Goal: Task Accomplishment & Management: Use online tool/utility

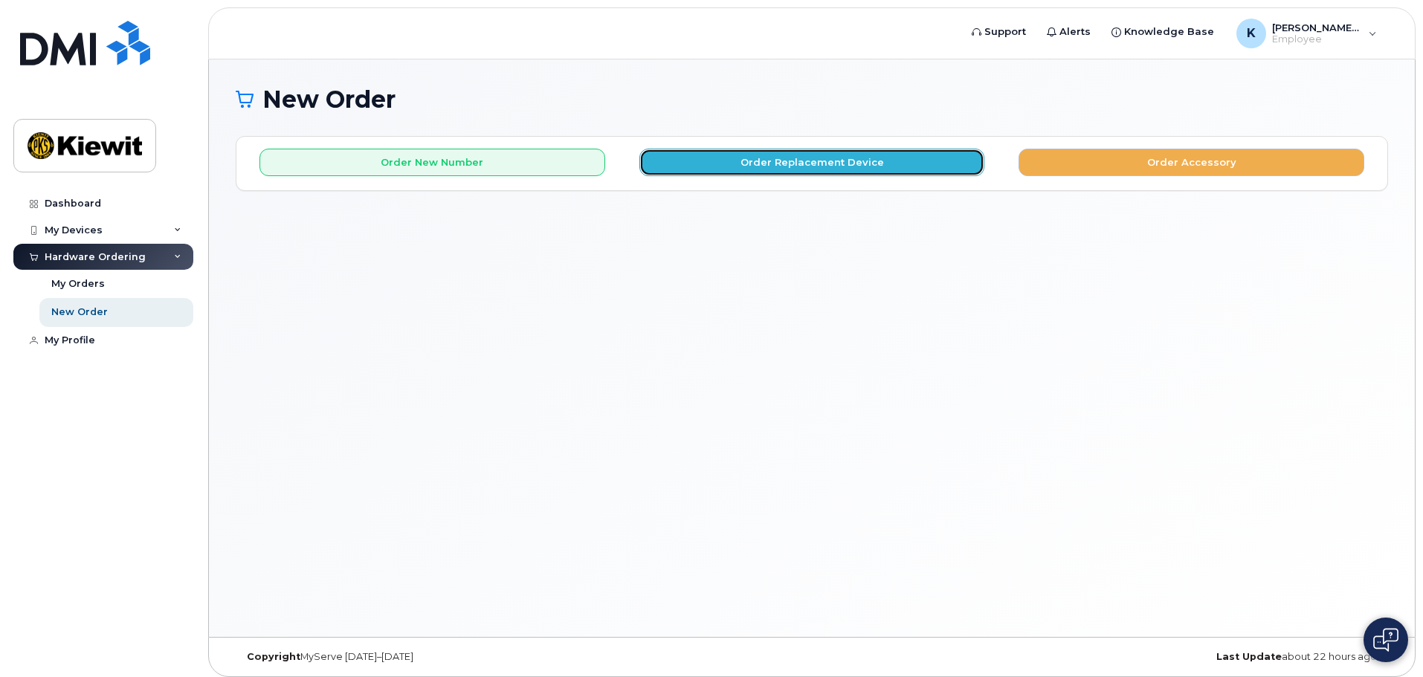
click at [821, 162] on button "Order Replacement Device" at bounding box center [812, 163] width 346 height 28
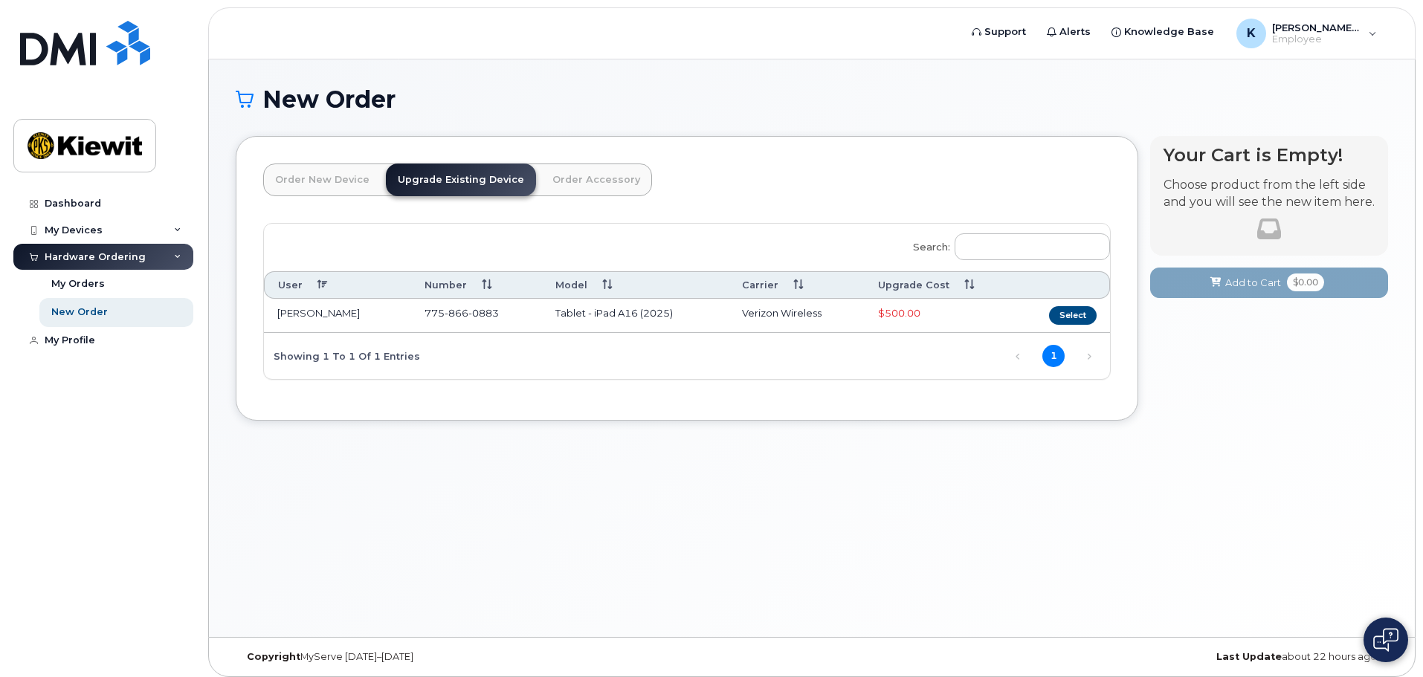
click at [324, 173] on link "Order New Device" at bounding box center [322, 180] width 118 height 33
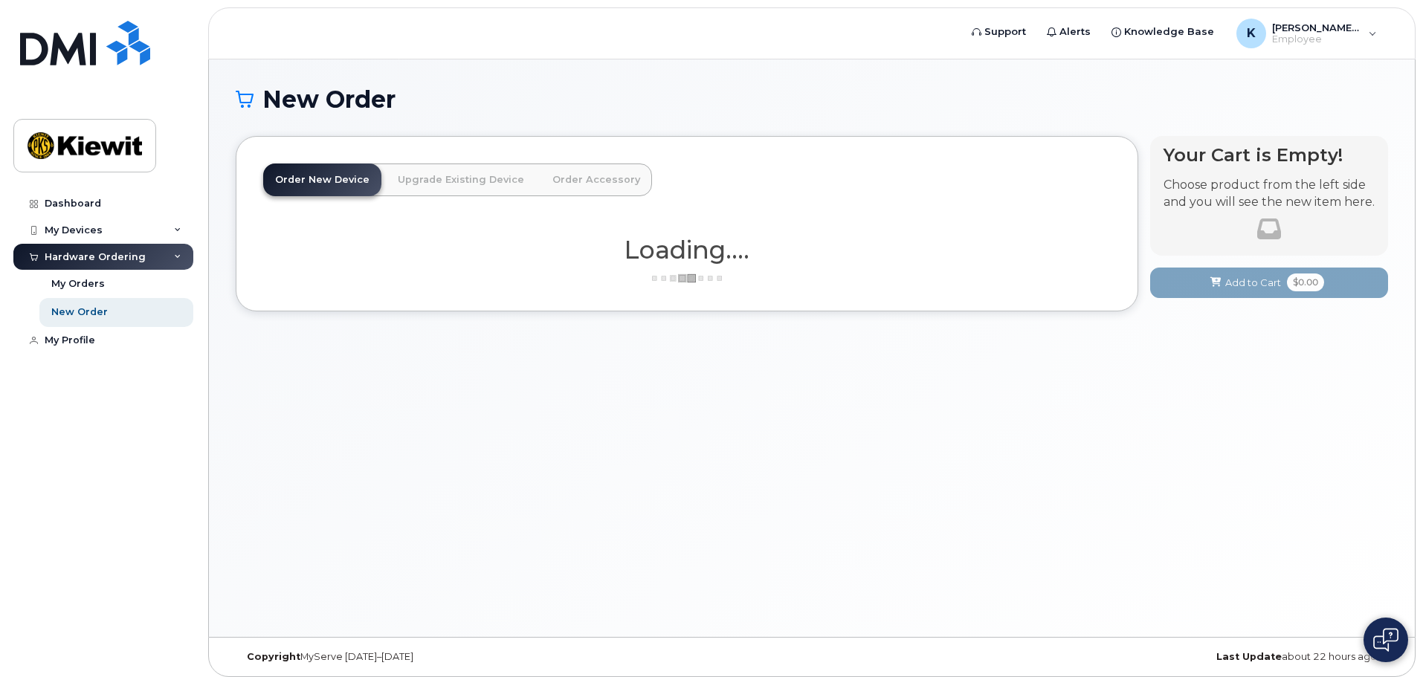
click at [450, 174] on link "Upgrade Existing Device" at bounding box center [461, 180] width 150 height 33
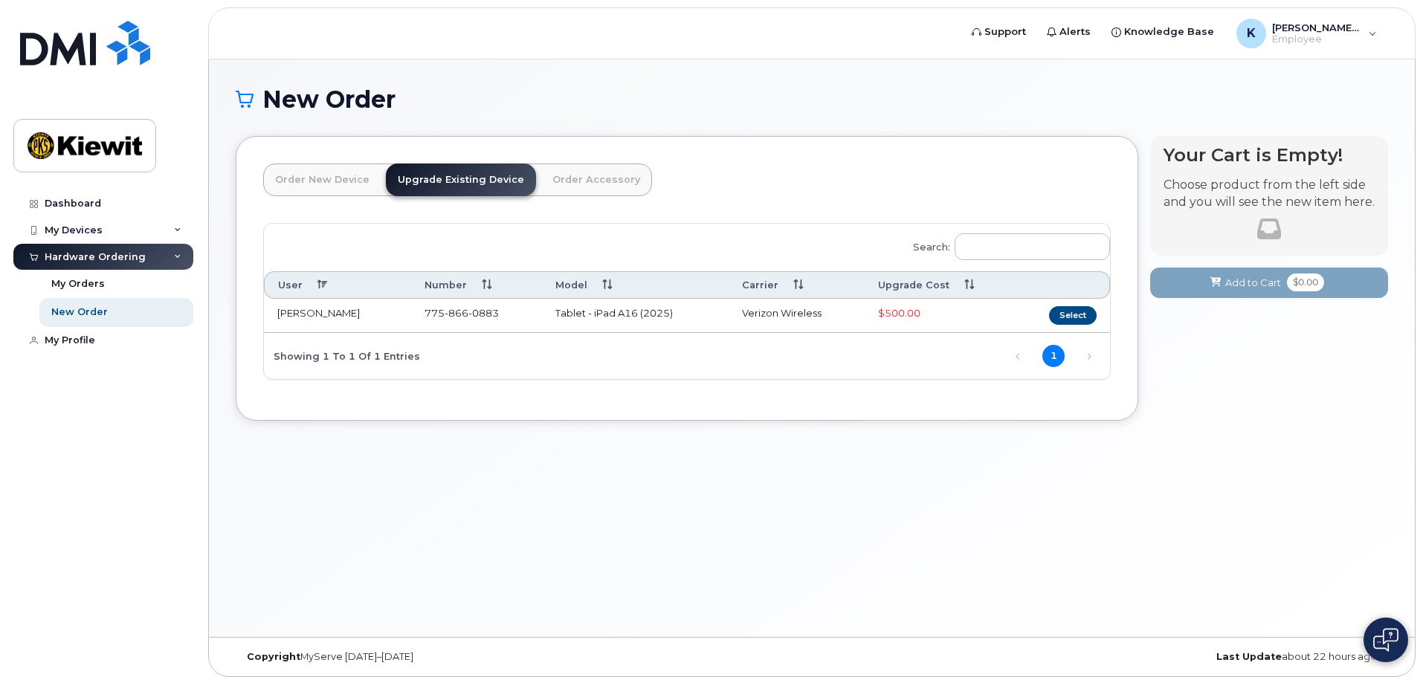
click at [595, 173] on link "Order Accessory" at bounding box center [596, 180] width 112 height 33
